Goal: Information Seeking & Learning: Find specific fact

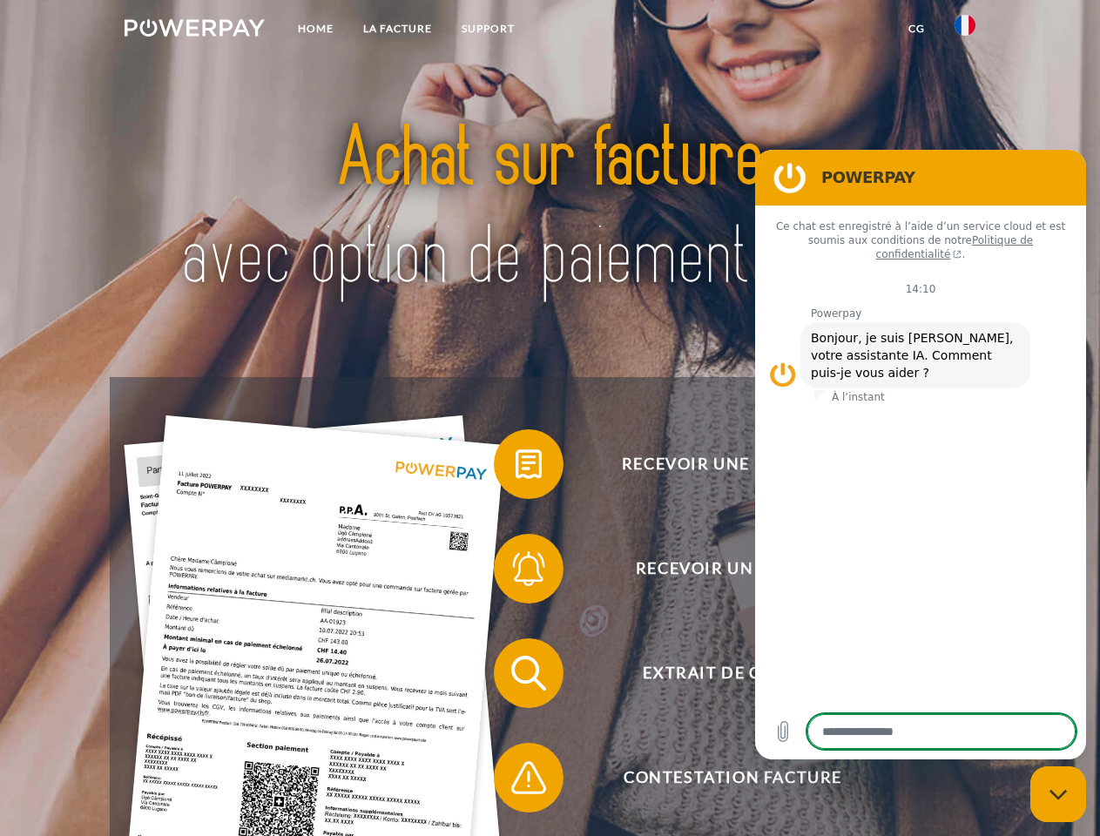
click at [194, 30] on img at bounding box center [195, 27] width 140 height 17
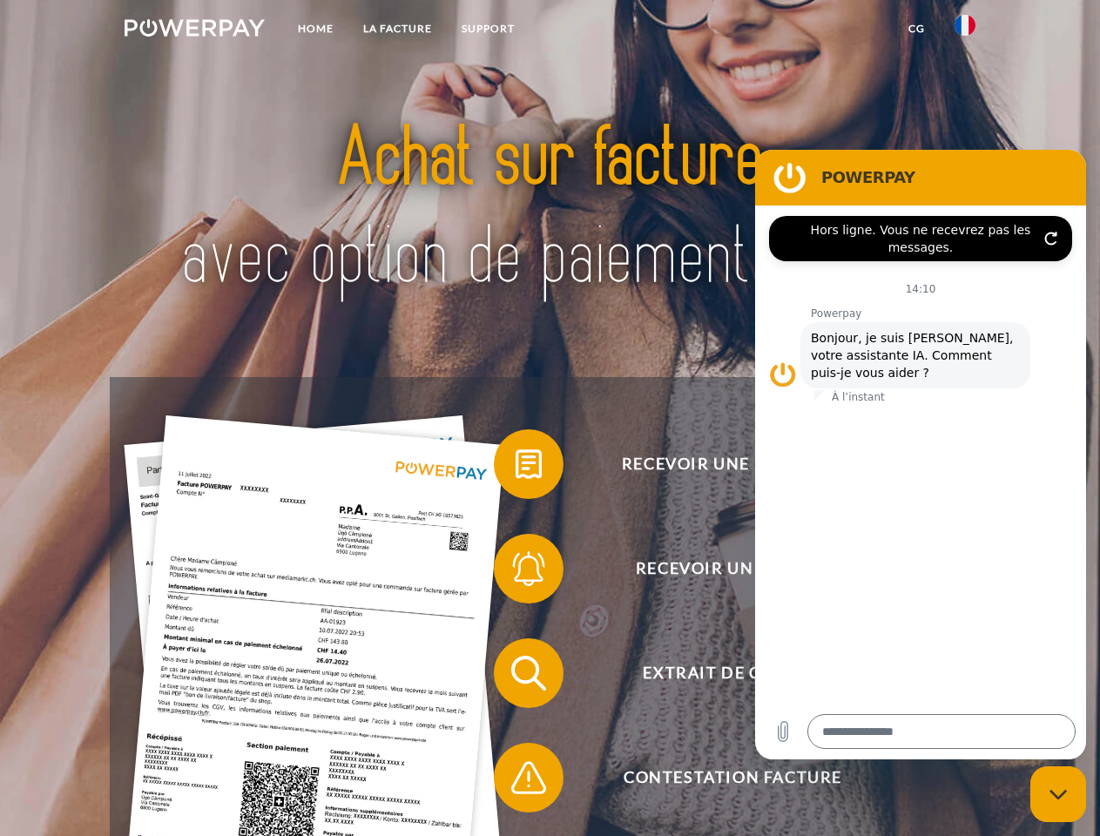
click at [965, 30] on img at bounding box center [964, 25] width 21 height 21
click at [916, 29] on link "CG" at bounding box center [916, 28] width 46 height 31
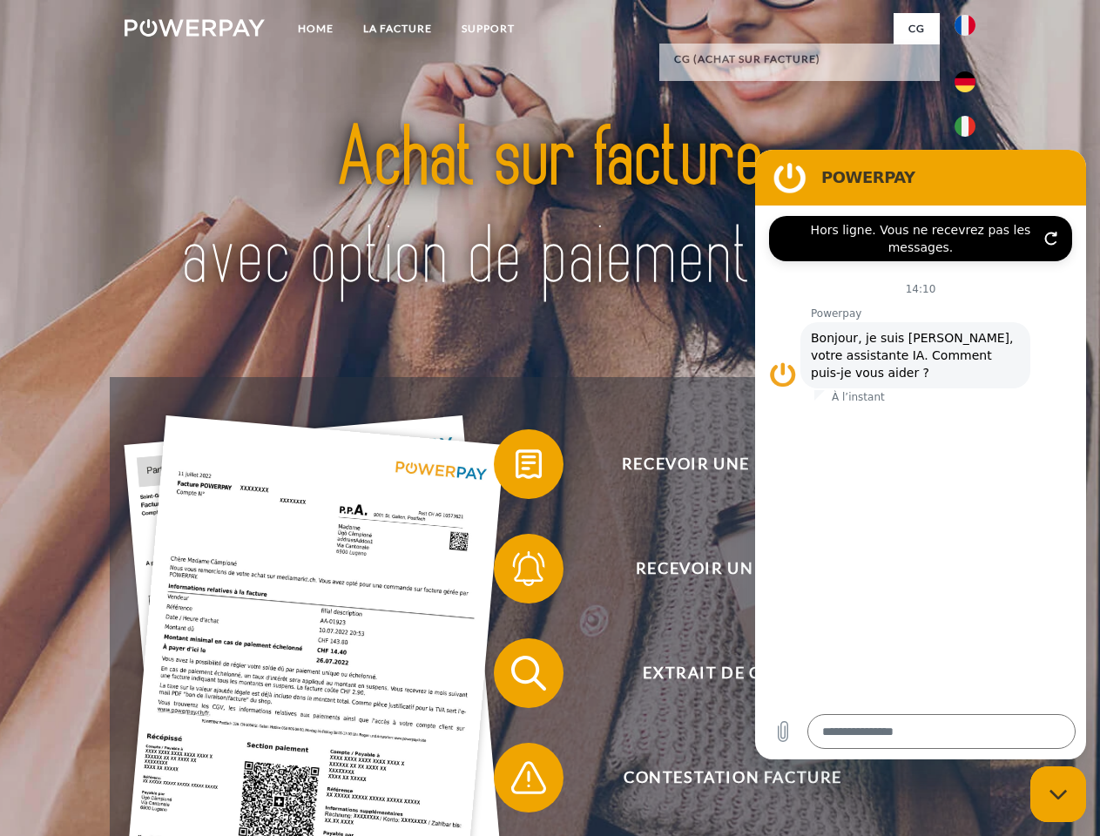
click at [515, 468] on span at bounding box center [502, 464] width 87 height 87
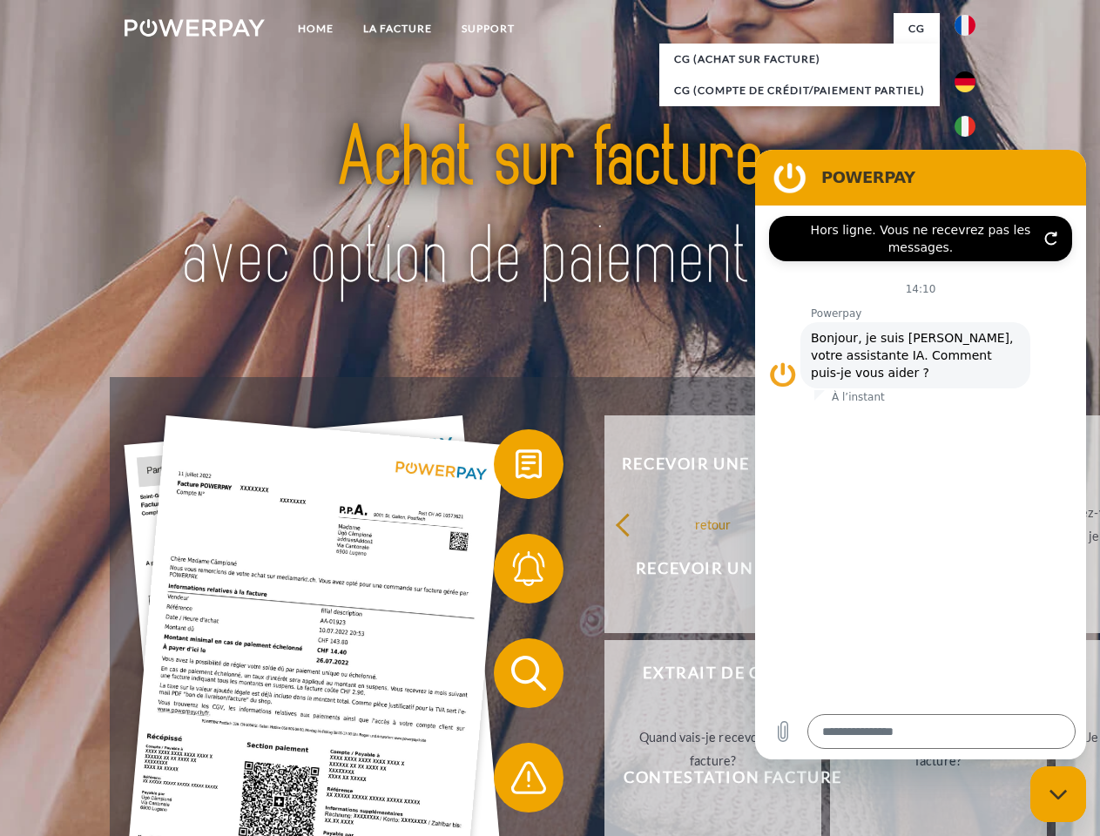
click at [604, 572] on link "retour" at bounding box center [712, 524] width 217 height 218
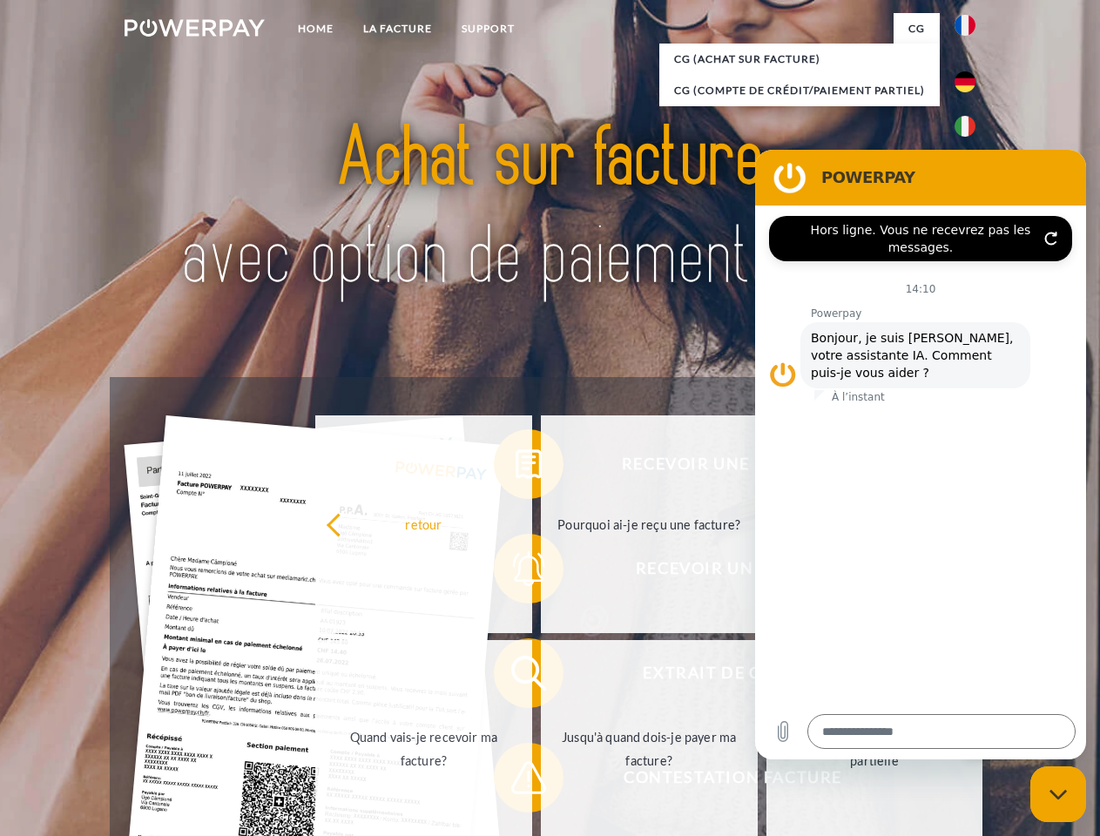
click at [515, 676] on link "Quand vais-je recevoir ma facture?" at bounding box center [423, 749] width 217 height 218
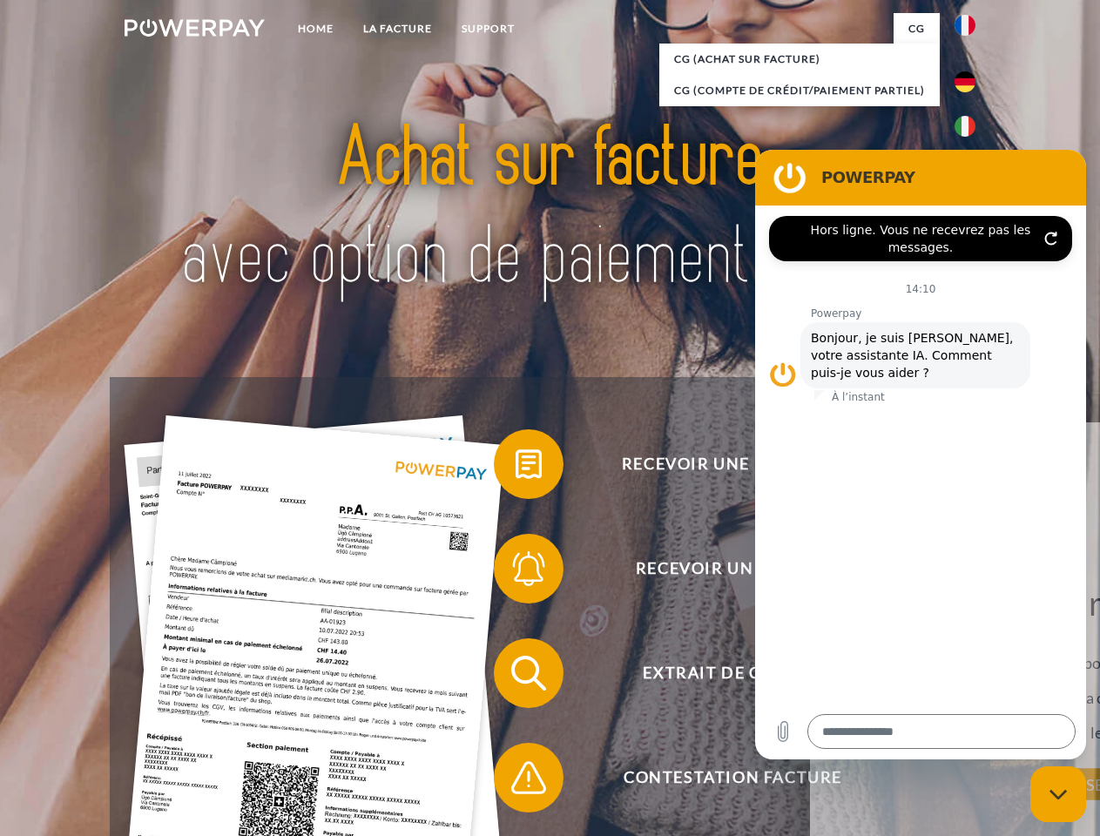
click at [515, 781] on span at bounding box center [502, 777] width 87 height 87
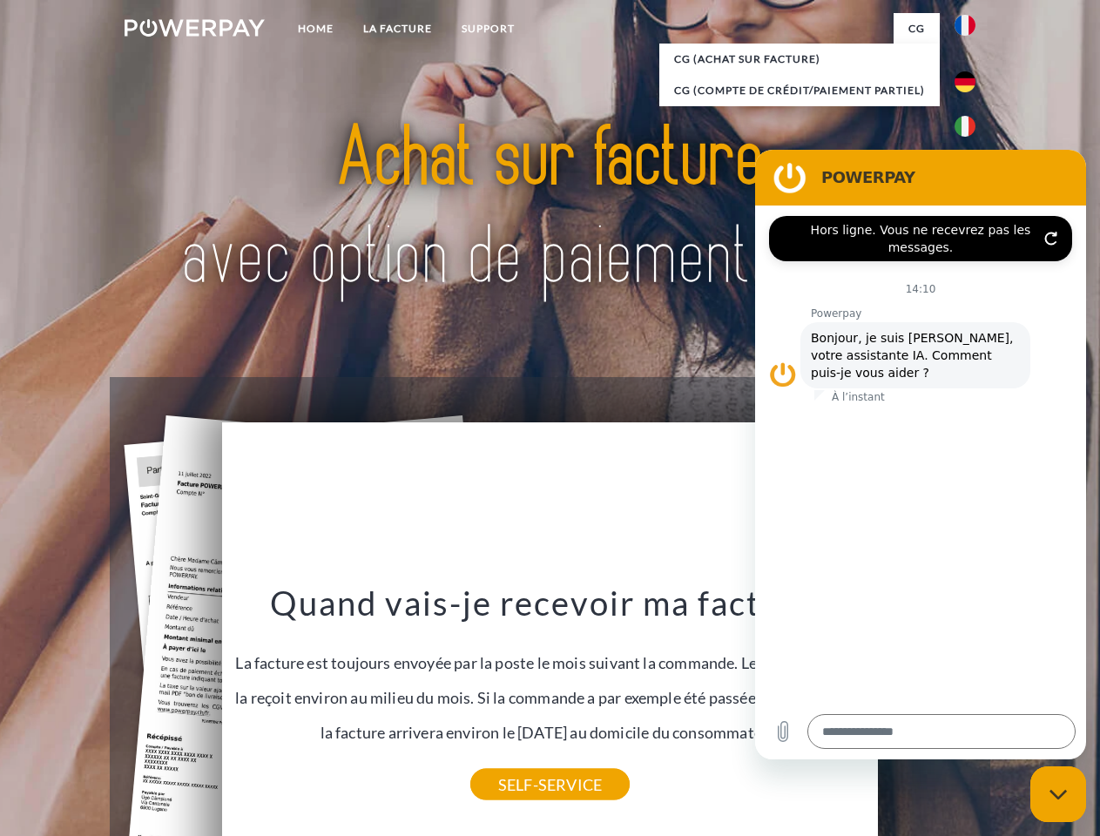
click at [1058, 794] on icon "Fermer la fenêtre de messagerie" at bounding box center [1058, 794] width 18 height 11
type textarea "*"
